Goal: Transaction & Acquisition: Download file/media

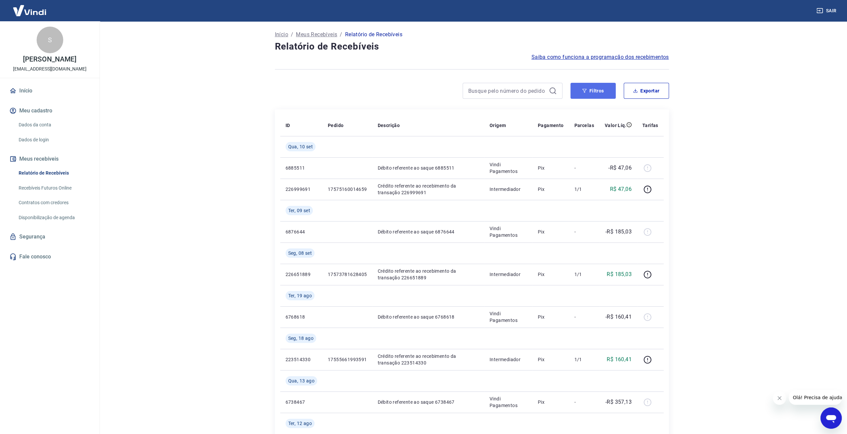
click at [606, 91] on button "Filtros" at bounding box center [592, 91] width 45 height 16
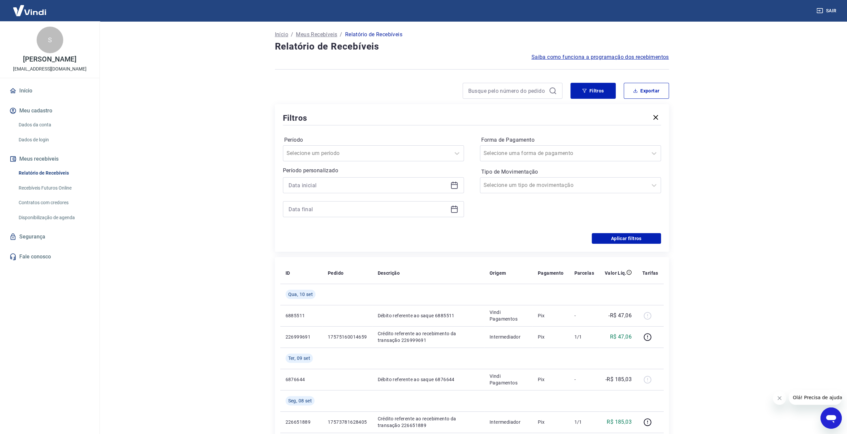
click at [453, 186] on icon at bounding box center [454, 185] width 8 height 8
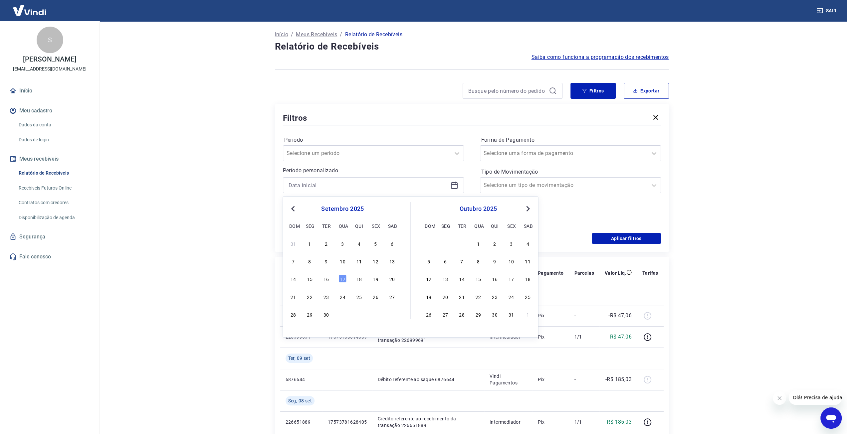
click at [293, 208] on span "Previous Month" at bounding box center [293, 209] width 0 height 8
click at [379, 245] on div "1" at bounding box center [375, 244] width 8 height 8
type input "[DATE]"
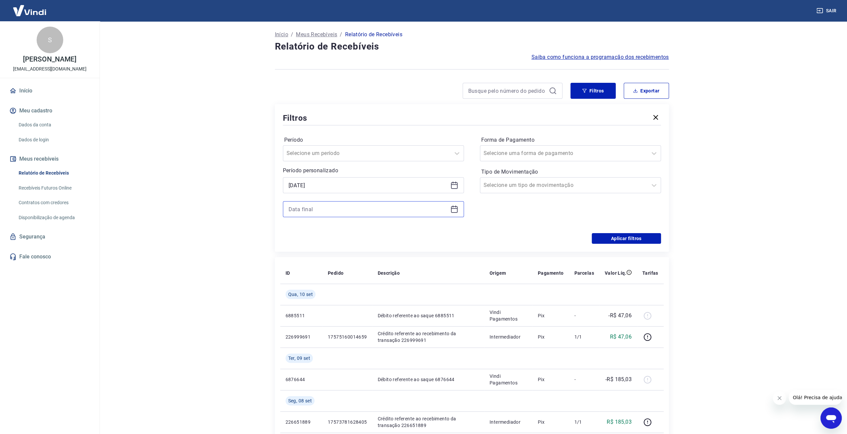
click at [350, 210] on input at bounding box center [367, 209] width 159 height 10
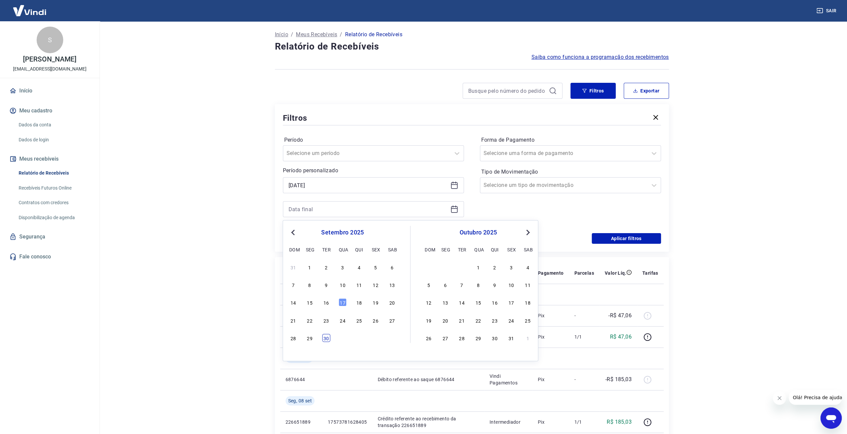
click at [328, 338] on div "30" at bounding box center [326, 338] width 8 height 8
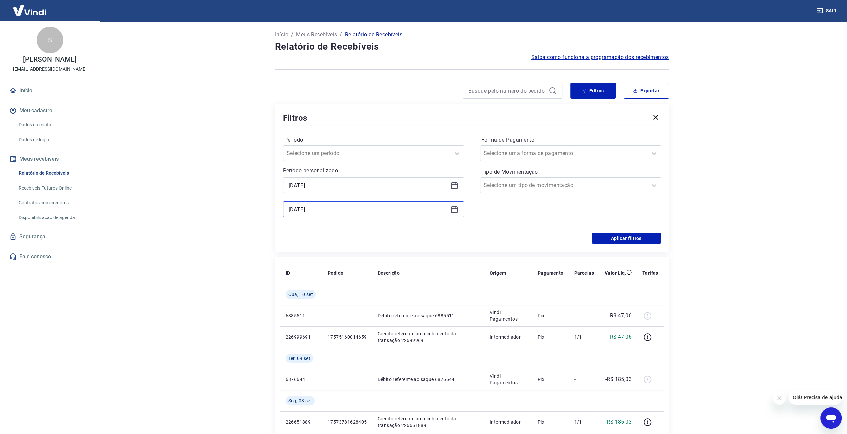
click at [331, 208] on input "[DATE]" at bounding box center [367, 209] width 159 height 10
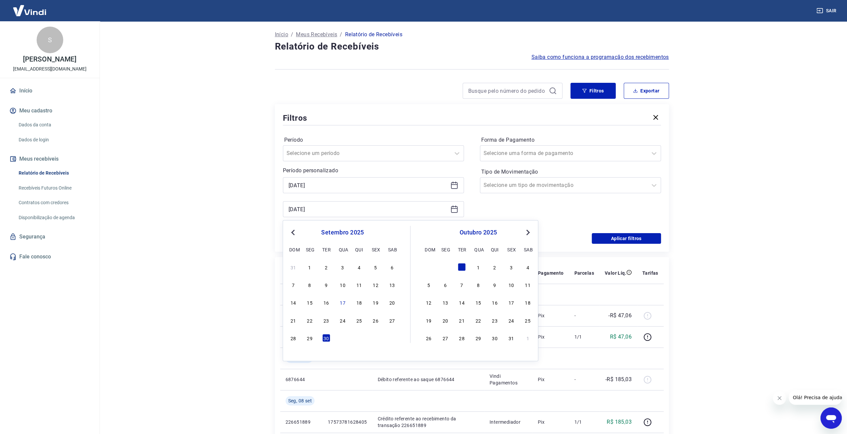
click at [292, 230] on button "Previous Month" at bounding box center [293, 233] width 8 height 8
click at [297, 354] on div "31" at bounding box center [293, 356] width 8 height 8
type input "[DATE]"
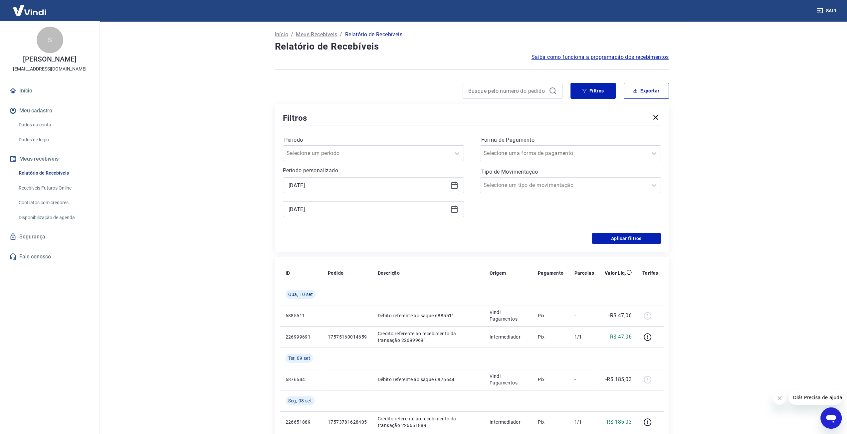
click at [795, 242] on main "Início / Meus Recebíveis / Relatório de Recebíveis Relatório de Recebíveis Saib…" at bounding box center [471, 227] width 750 height 413
click at [644, 239] on button "Aplicar filtros" at bounding box center [626, 238] width 69 height 11
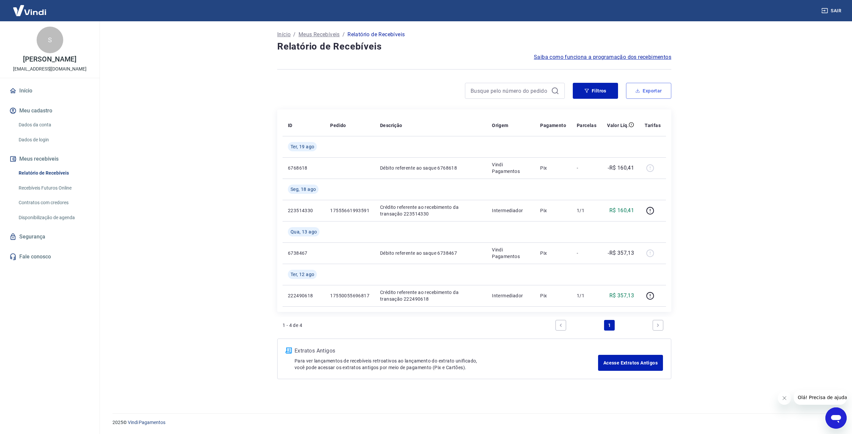
click at [655, 89] on button "Exportar" at bounding box center [648, 91] width 45 height 16
type input "[DATE]"
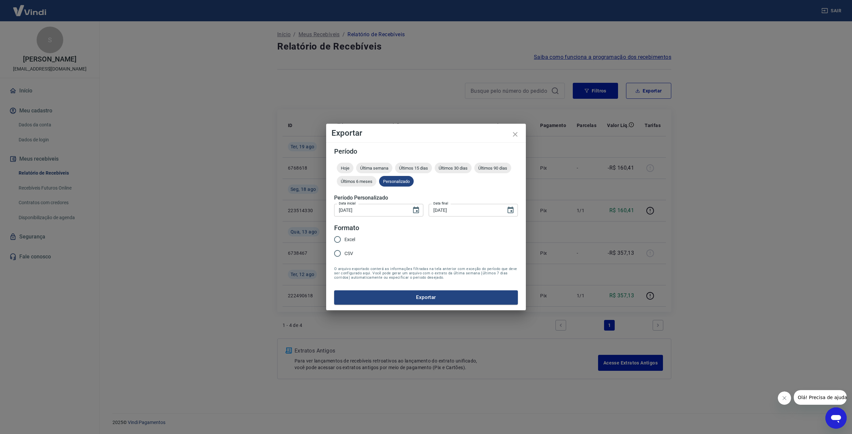
click at [349, 239] on span "Excel" at bounding box center [349, 239] width 11 height 7
click at [344, 239] on input "Excel" at bounding box center [337, 240] width 14 height 14
radio input "true"
click at [347, 255] on span "CSV" at bounding box center [348, 253] width 9 height 7
click at [344, 255] on input "CSV" at bounding box center [337, 254] width 14 height 14
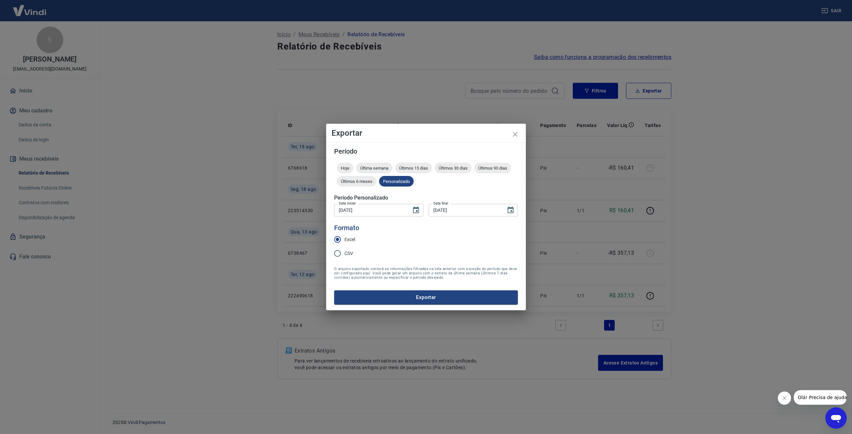
radio input "true"
click at [423, 298] on button "Exportar" at bounding box center [426, 297] width 184 height 14
